Goal: Information Seeking & Learning: Learn about a topic

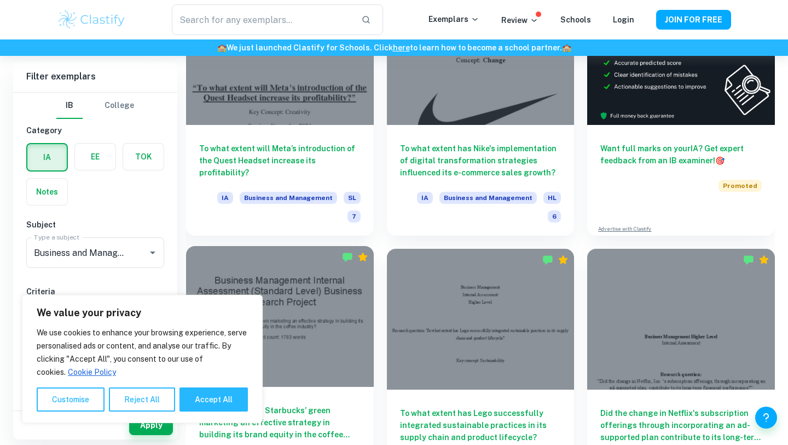
scroll to position [355, 0]
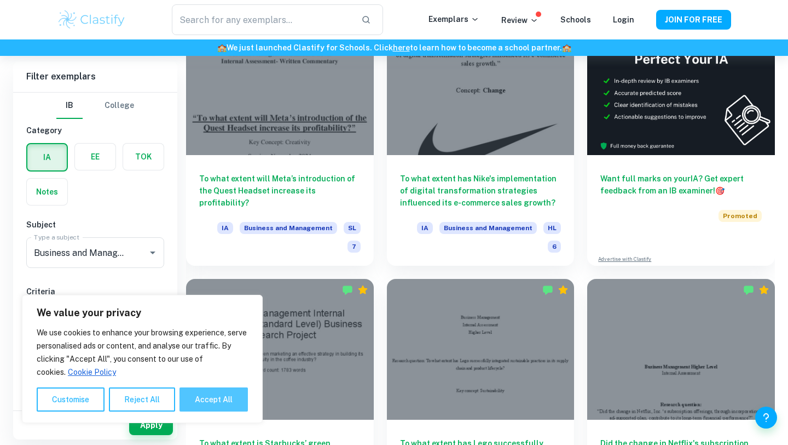
click at [221, 400] on button "Accept All" at bounding box center [214, 399] width 68 height 24
checkbox input "true"
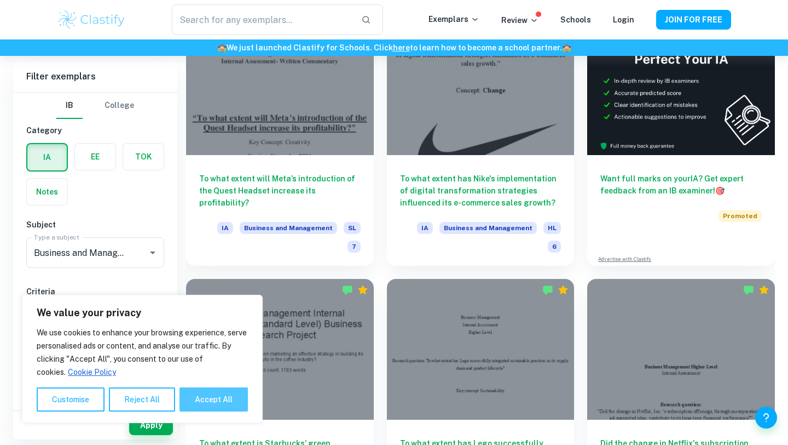
checkbox input "true"
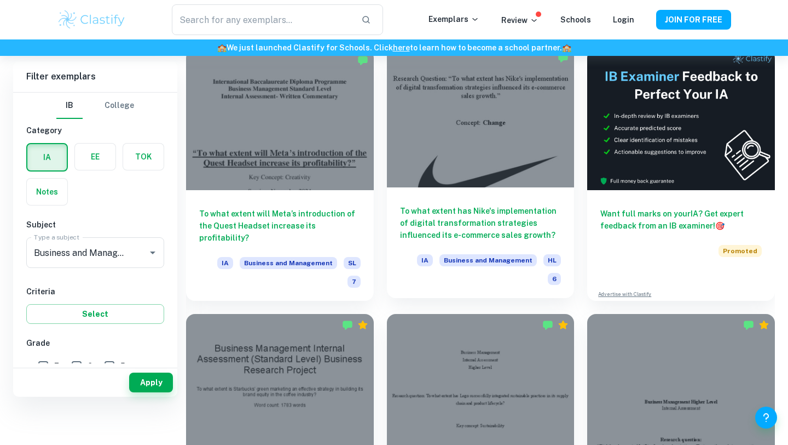
scroll to position [265, 0]
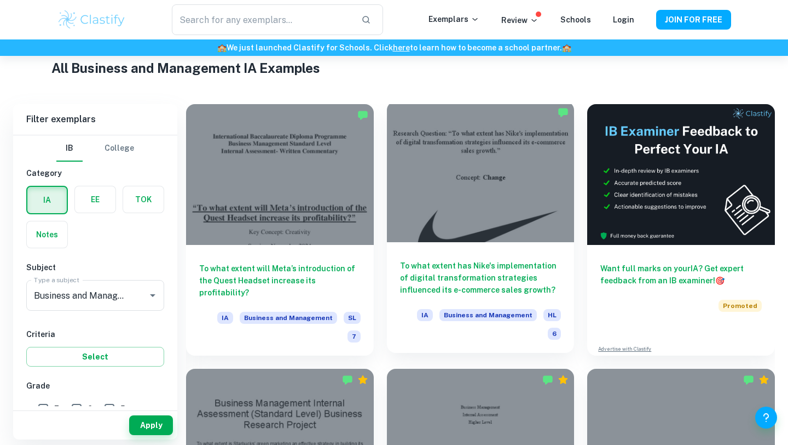
click at [487, 227] on div at bounding box center [481, 171] width 188 height 141
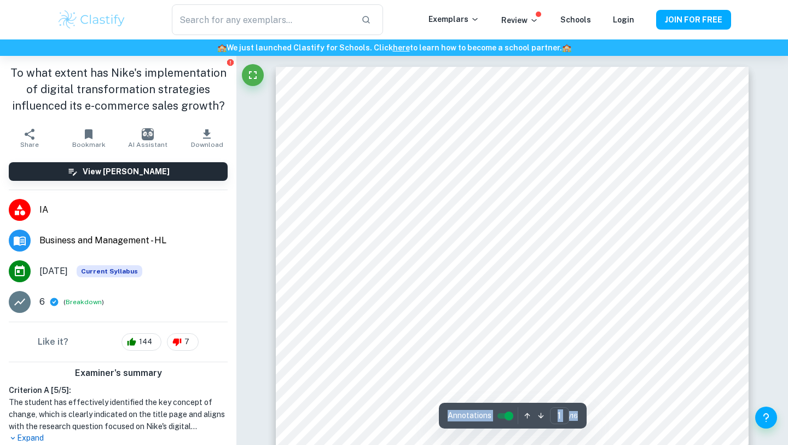
type input "3"
